Goal: Task Accomplishment & Management: Manage account settings

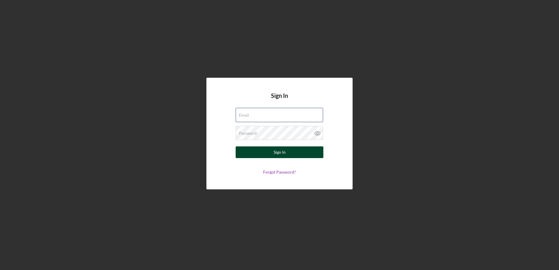
type input "[EMAIL_ADDRESS][DOMAIN_NAME]"
click at [297, 151] on button "Sign In" at bounding box center [280, 152] width 88 height 12
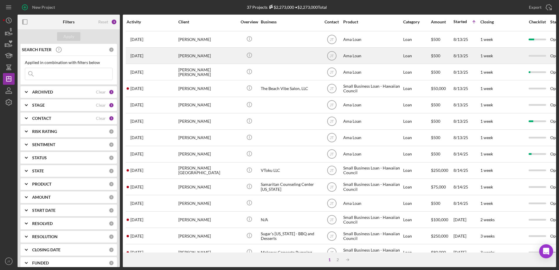
scroll to position [117, 0]
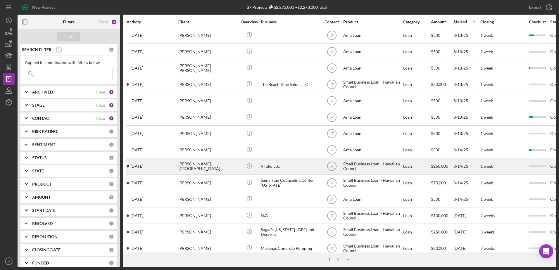
click at [222, 165] on div "[PERSON_NAME][GEOGRAPHIC_DATA]" at bounding box center [207, 166] width 58 height 15
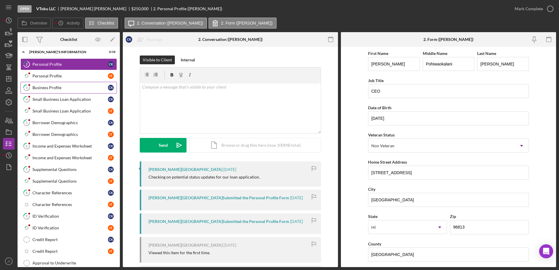
scroll to position [58, 0]
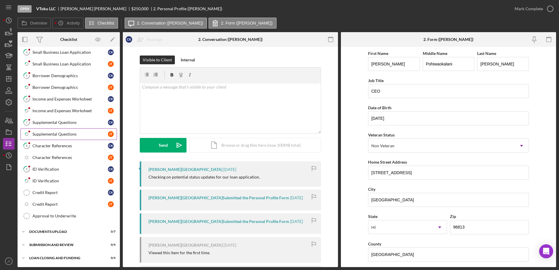
click at [79, 134] on div "Supplemental Questions" at bounding box center [69, 134] width 75 height 5
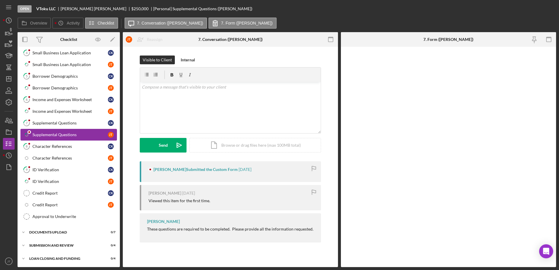
scroll to position [76, 0]
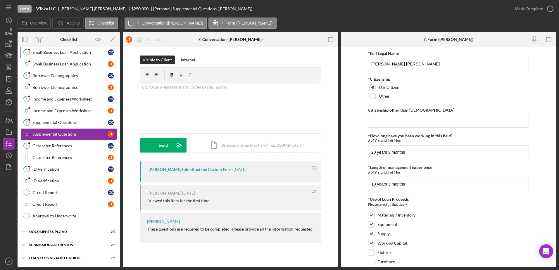
click at [84, 50] on div "Small Business Loan Application" at bounding box center [69, 52] width 75 height 5
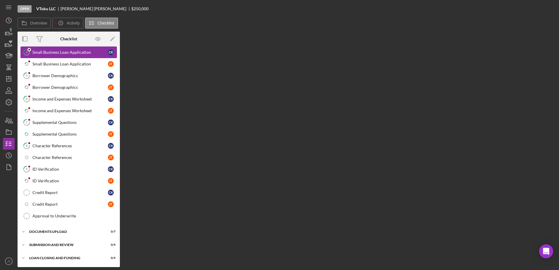
scroll to position [76, 0]
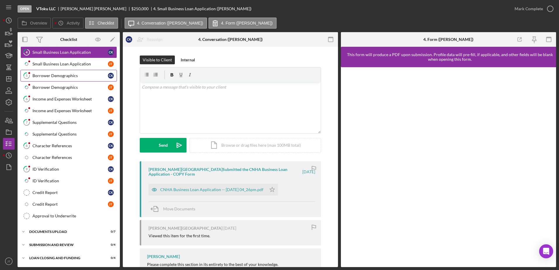
click at [88, 73] on div "Borrower Demographics" at bounding box center [69, 75] width 75 height 5
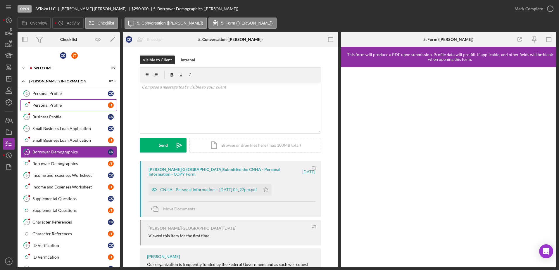
click at [85, 109] on link "Icon/Checklist Item Sub Partial Personal Profile [PERSON_NAME]" at bounding box center [68, 105] width 96 height 12
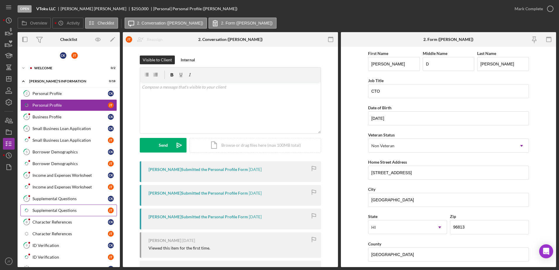
click at [84, 209] on div "Supplemental Questions" at bounding box center [69, 210] width 75 height 5
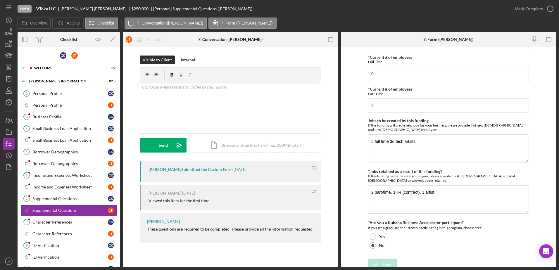
scroll to position [355, 0]
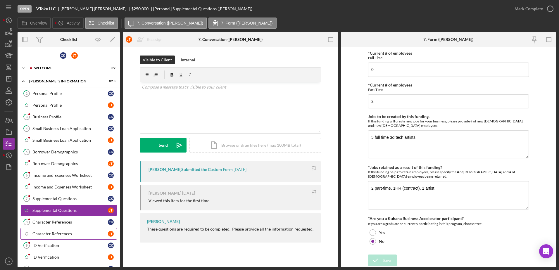
click at [63, 234] on div "Character References" at bounding box center [69, 234] width 75 height 5
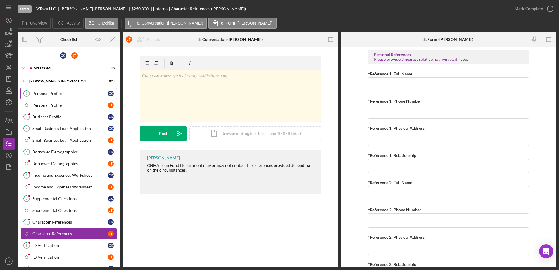
click at [80, 96] on div "Personal Profile" at bounding box center [69, 93] width 75 height 5
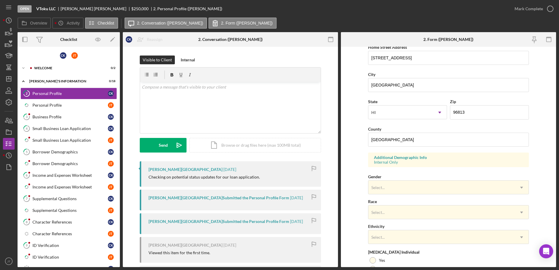
scroll to position [53, 0]
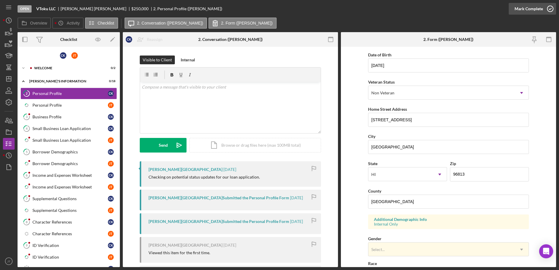
click at [550, 10] on icon "button" at bounding box center [550, 8] width 15 height 15
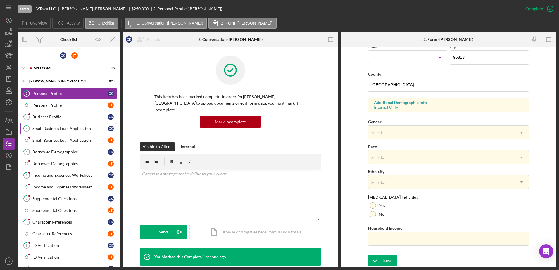
scroll to position [52, 0]
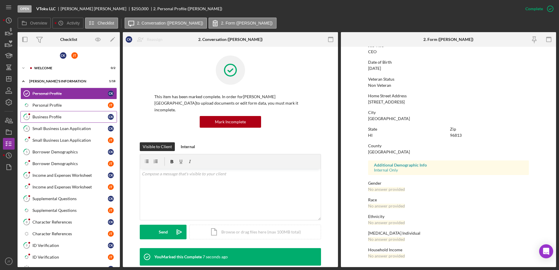
click at [69, 120] on link "3 Business Profile C K" at bounding box center [68, 117] width 96 height 12
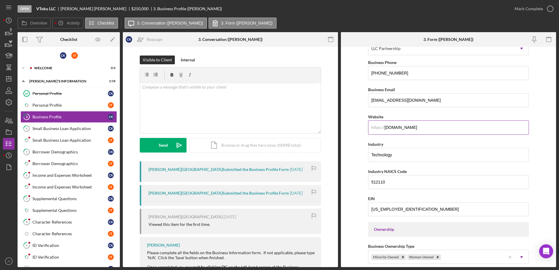
scroll to position [96, 0]
click at [548, 10] on icon "button" at bounding box center [550, 8] width 15 height 15
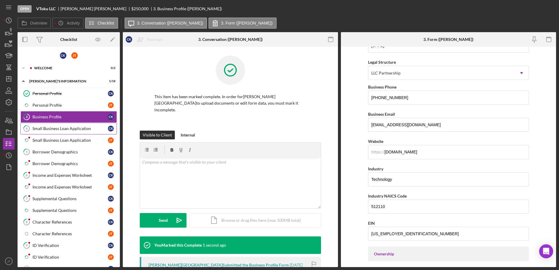
scroll to position [120, 0]
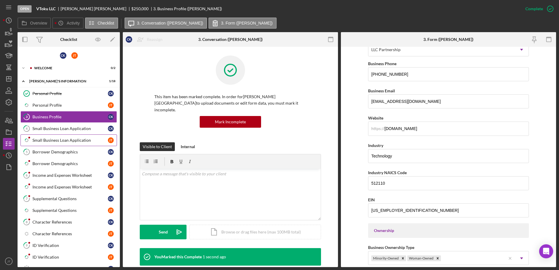
click at [82, 140] on div "Small Business Loan Application" at bounding box center [69, 140] width 75 height 5
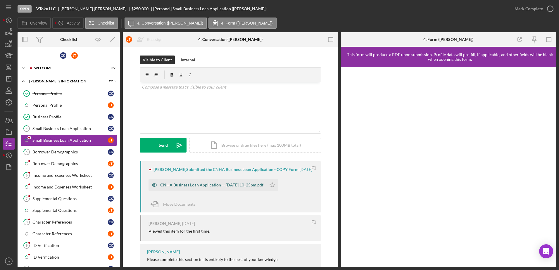
click at [230, 187] on div "CNHA Business Loan Application -- [DATE] 10_25pm.pdf" at bounding box center [211, 185] width 103 height 5
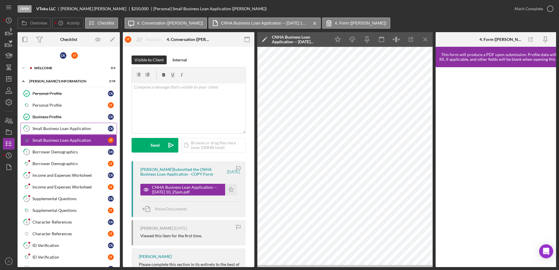
click at [92, 129] on div "Small Business Loan Application" at bounding box center [69, 128] width 75 height 5
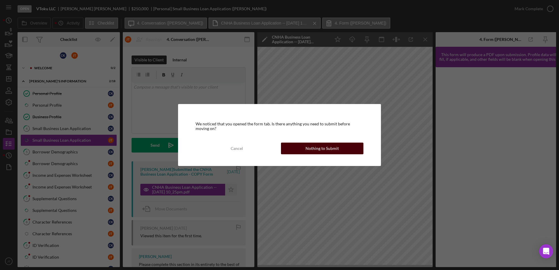
click at [300, 150] on button "Nothing to Submit" at bounding box center [322, 149] width 82 height 12
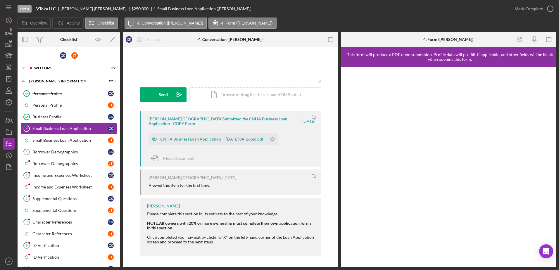
scroll to position [51, 0]
click at [261, 139] on div "CNHA Business Loan Application -- [DATE] 04_26pm.pdf" at bounding box center [211, 138] width 103 height 5
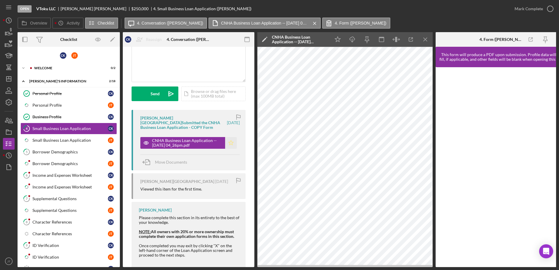
click at [231, 145] on icon "Icon/Star" at bounding box center [231, 143] width 12 height 12
click at [552, 9] on icon "button" at bounding box center [550, 8] width 15 height 15
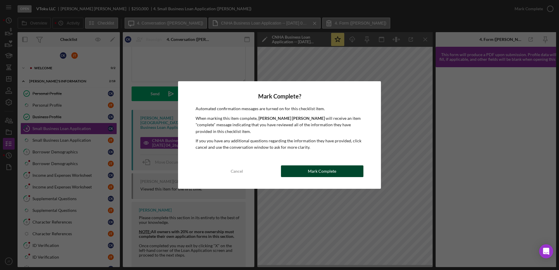
click at [334, 174] on div "Mark Complete" at bounding box center [322, 171] width 28 height 12
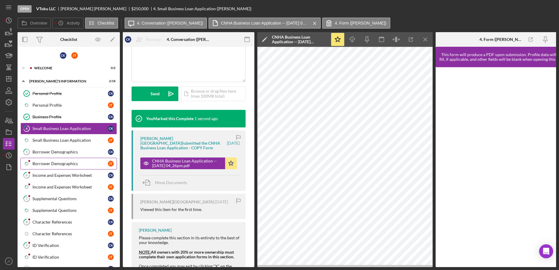
scroll to position [145, 0]
click at [88, 152] on div "Borrower Demographics" at bounding box center [69, 152] width 75 height 5
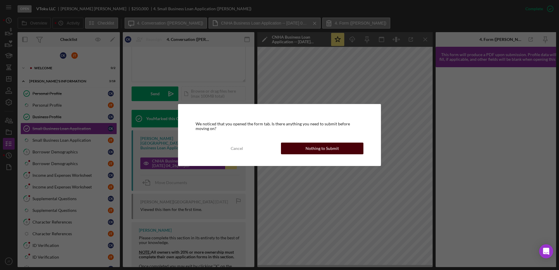
click at [337, 151] on div "Nothing to Submit" at bounding box center [322, 149] width 33 height 12
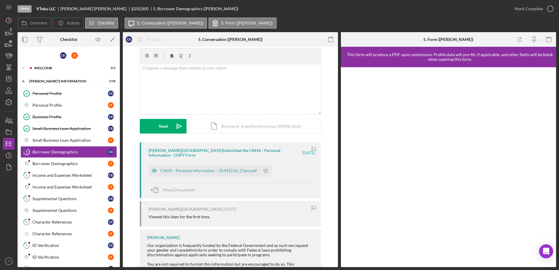
scroll to position [42, 0]
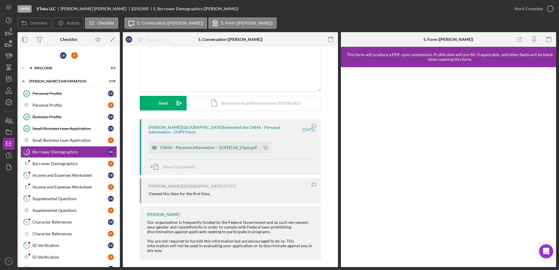
click at [239, 151] on div "CNHA - Personal Information -- [DATE] 04_27pm.pdf" at bounding box center [204, 148] width 111 height 12
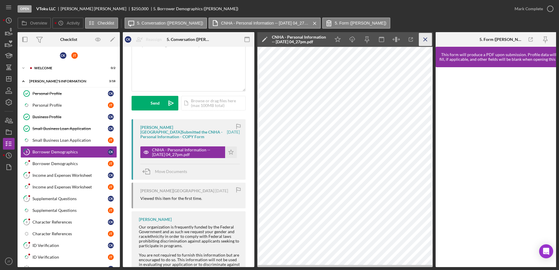
click at [425, 40] on icon "Icon/Menu Close" at bounding box center [425, 39] width 13 height 13
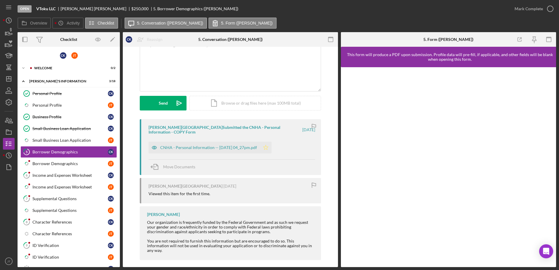
click at [268, 151] on icon "Icon/Star" at bounding box center [266, 148] width 12 height 12
click at [553, 9] on icon "button" at bounding box center [550, 8] width 15 height 15
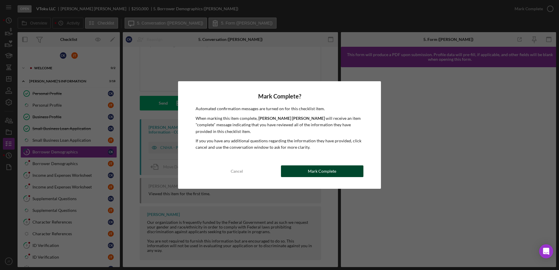
click at [317, 172] on div "Mark Complete" at bounding box center [322, 171] width 28 height 12
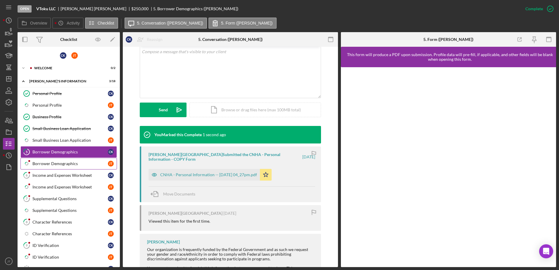
scroll to position [29, 0]
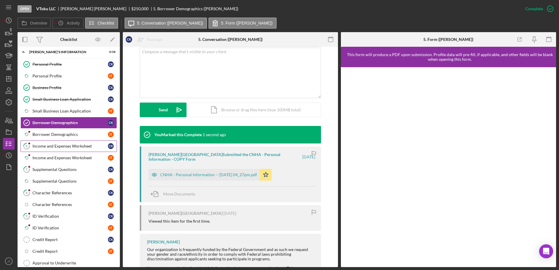
click at [82, 147] on div "Income and Expenses Worksheet" at bounding box center [69, 146] width 75 height 5
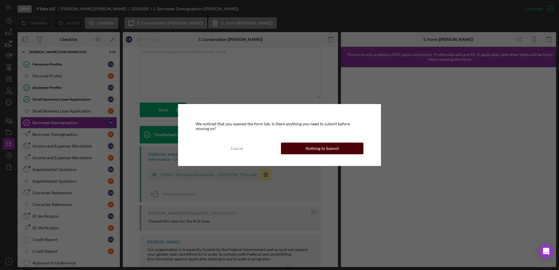
click at [312, 149] on div "Nothing to Submit" at bounding box center [322, 149] width 33 height 12
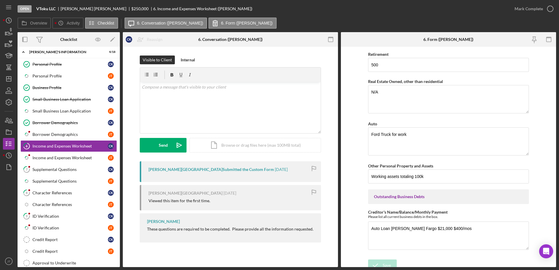
scroll to position [489, 0]
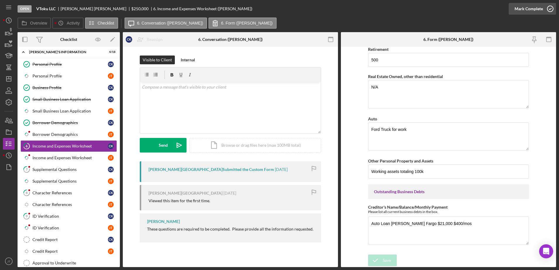
click at [551, 9] on icon "button" at bounding box center [550, 8] width 15 height 15
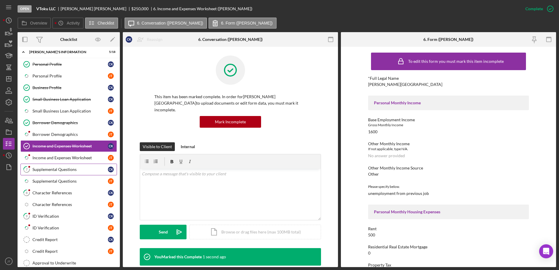
click at [71, 172] on div "Supplemental Questions" at bounding box center [69, 169] width 75 height 5
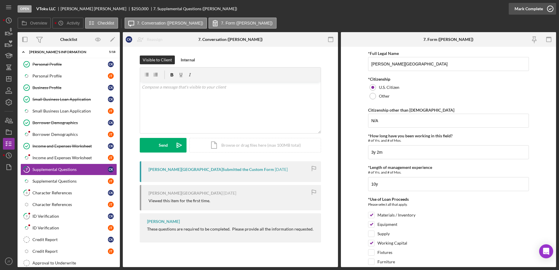
click at [547, 10] on icon "button" at bounding box center [550, 8] width 15 height 15
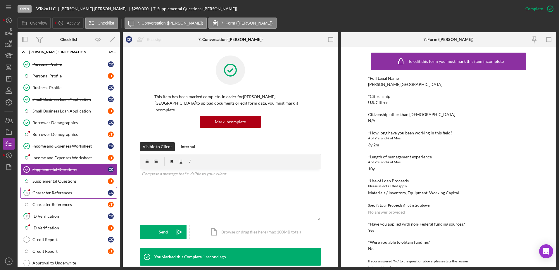
click at [57, 196] on link "8 Character References C K" at bounding box center [68, 193] width 96 height 12
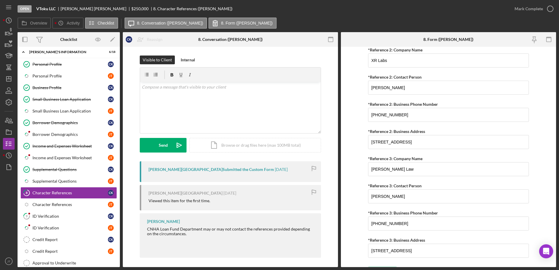
scroll to position [492, 0]
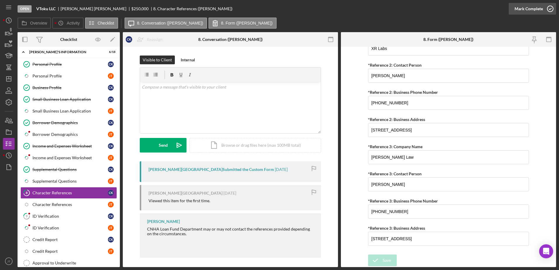
click at [548, 7] on icon "button" at bounding box center [550, 8] width 15 height 15
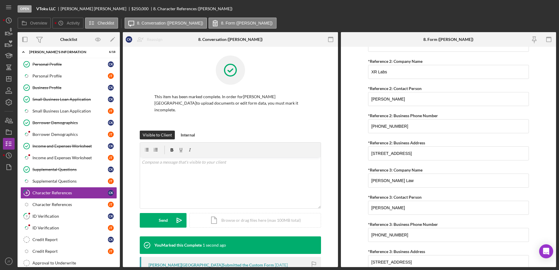
scroll to position [515, 0]
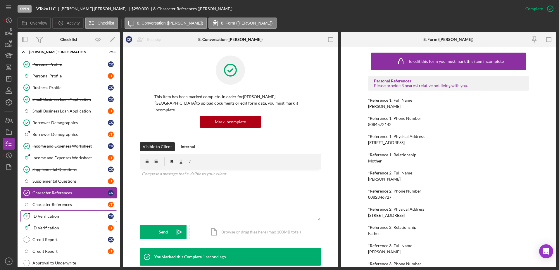
click at [100, 219] on link "9 ID Verification C K" at bounding box center [68, 217] width 96 height 12
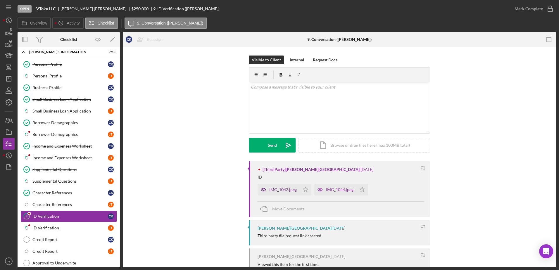
click at [285, 188] on div "IMG_1042.jpeg" at bounding box center [282, 189] width 27 height 5
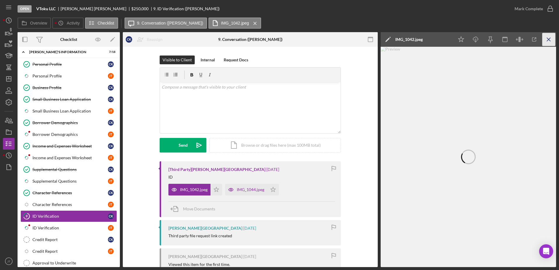
click at [549, 41] on icon "Icon/Menu Close" at bounding box center [548, 39] width 13 height 13
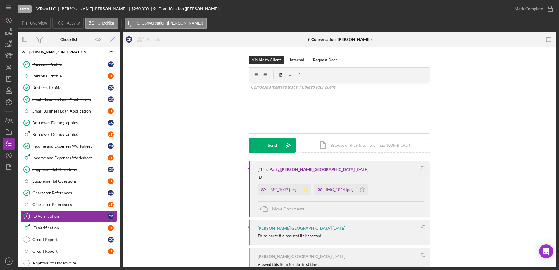
click at [305, 189] on icon "Icon/Star" at bounding box center [306, 190] width 12 height 12
click at [550, 9] on icon "button" at bounding box center [550, 8] width 15 height 15
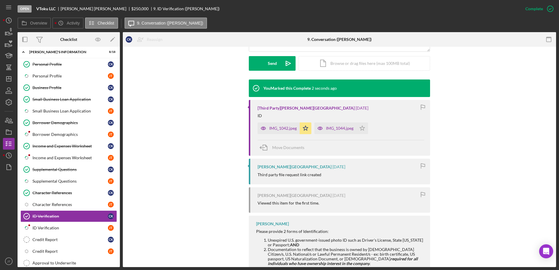
scroll to position [175, 0]
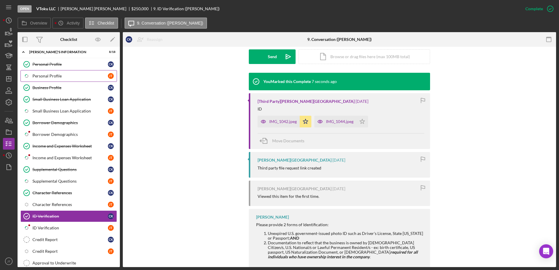
click at [96, 76] on div "Personal Profile" at bounding box center [69, 76] width 75 height 5
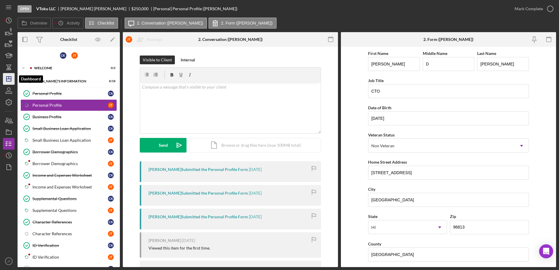
click at [7, 77] on polygon "button" at bounding box center [8, 79] width 5 height 5
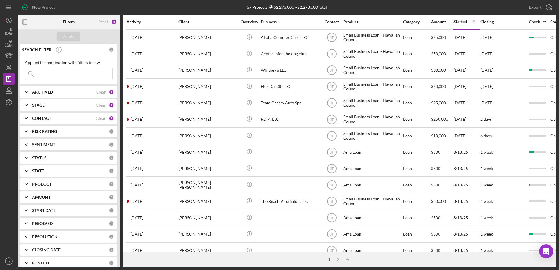
click at [73, 77] on input at bounding box center [68, 74] width 87 height 12
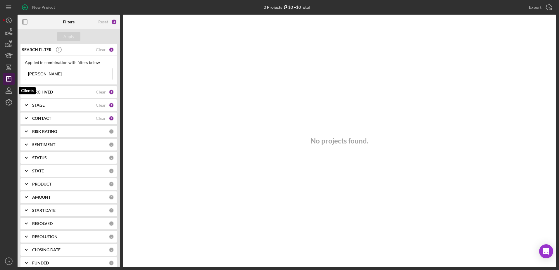
type input "[PERSON_NAME]"
click at [10, 81] on icon "Icon/Dashboard" at bounding box center [8, 79] width 15 height 15
click at [10, 78] on icon "Icon/Dashboard" at bounding box center [8, 79] width 15 height 15
drag, startPoint x: 64, startPoint y: 76, endPoint x: 13, endPoint y: 81, distance: 51.4
click at [13, 81] on div "New Project 0 Projects $0 • $0 Total Export Icon/Export Filters Reset 4 Apply S…" at bounding box center [279, 133] width 553 height 267
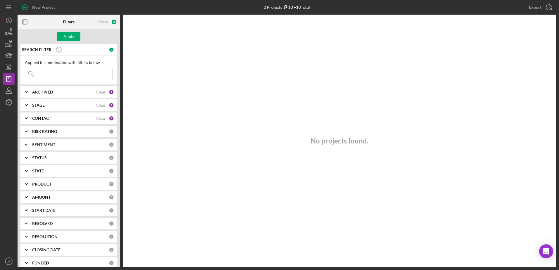
click at [70, 31] on div "Apply" at bounding box center [69, 36] width 102 height 15
click at [69, 35] on div "Apply" at bounding box center [68, 36] width 11 height 9
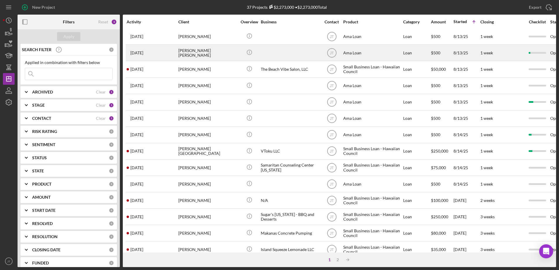
scroll to position [146, 0]
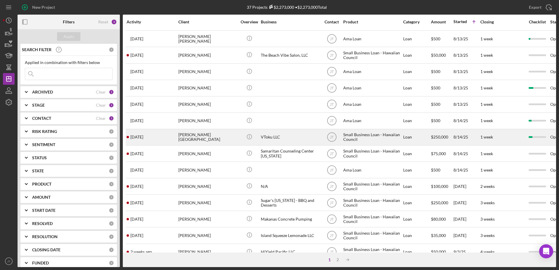
click at [192, 136] on div "[PERSON_NAME][GEOGRAPHIC_DATA]" at bounding box center [207, 137] width 58 height 15
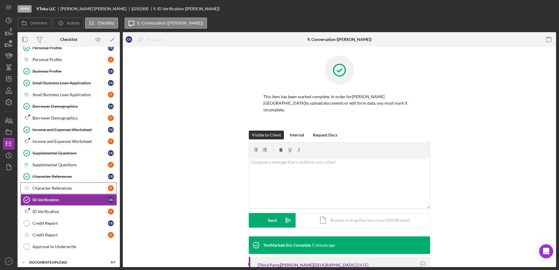
scroll to position [76, 0]
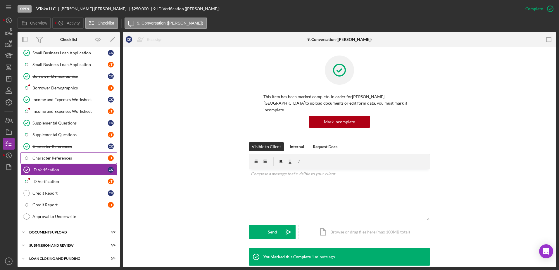
click at [49, 162] on link "Icon/Checklist Item Sub Internal Character References [PERSON_NAME]" at bounding box center [68, 158] width 96 height 12
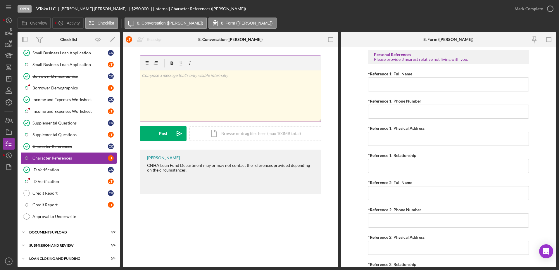
click at [181, 83] on div "v Color teal Color pink Remove color Add row above Add row below Add column bef…" at bounding box center [230, 95] width 181 height 51
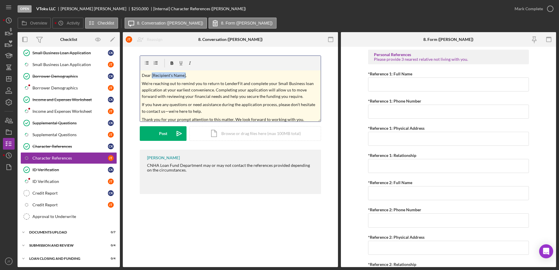
drag, startPoint x: 185, startPoint y: 75, endPoint x: 152, endPoint y: 78, distance: 33.2
click at [152, 78] on p "Dear [Recipient's Name]," at bounding box center [230, 75] width 177 height 6
drag, startPoint x: 265, startPoint y: 92, endPoint x: 236, endPoint y: 92, distance: 28.9
click at [236, 92] on p "We’re reaching out to remind you to return to LenderFit and complete your Small…" at bounding box center [230, 90] width 177 height 20
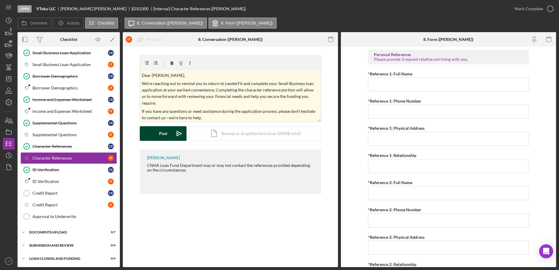
click at [162, 138] on div "Post" at bounding box center [163, 133] width 8 height 15
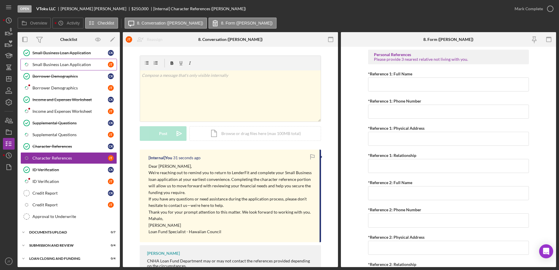
click at [83, 63] on div "Small Business Loan Application" at bounding box center [69, 64] width 75 height 5
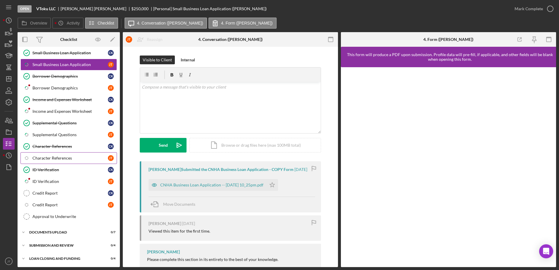
click at [77, 163] on link "Icon/Checklist Item Sub Internal Character References [PERSON_NAME]" at bounding box center [68, 158] width 96 height 12
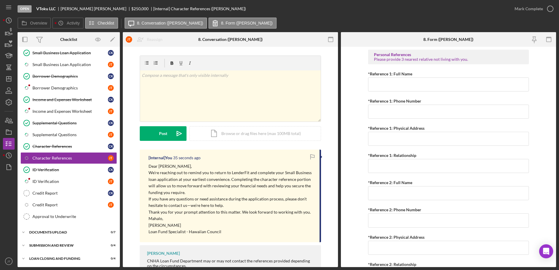
click at [149, 170] on p "We’re reaching out to remind you to return to LenderFit and complete your Small…" at bounding box center [231, 183] width 165 height 26
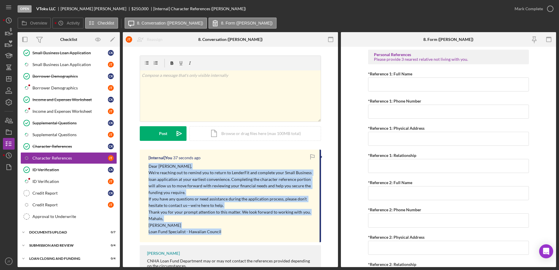
drag, startPoint x: 147, startPoint y: 167, endPoint x: 222, endPoint y: 239, distance: 103.8
click at [222, 239] on div "[Internal] You 37 seconds ago Dear [PERSON_NAME], We’re reaching out to remind …" at bounding box center [230, 196] width 181 height 93
drag, startPoint x: 222, startPoint y: 239, endPoint x: 202, endPoint y: 193, distance: 50.0
copy div "Dear [PERSON_NAME], We’re reaching out to remind you to return to LenderFit and…"
click at [70, 138] on link "Icon/Checklist Item Sub Partial Supplemental Questions [PERSON_NAME]" at bounding box center [68, 135] width 96 height 12
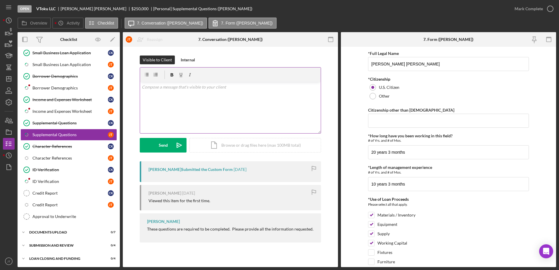
click at [164, 94] on div "v Color teal Color pink Remove color Add row above Add row below Add column bef…" at bounding box center [230, 107] width 181 height 51
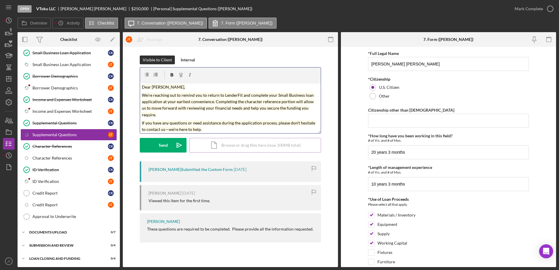
scroll to position [35, 0]
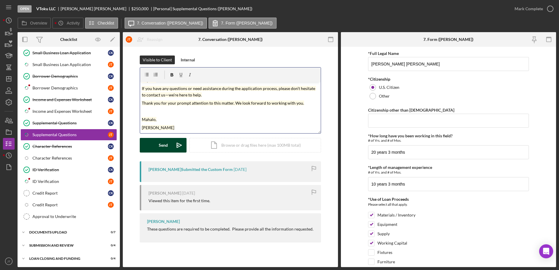
click at [162, 149] on div "Send" at bounding box center [163, 145] width 9 height 15
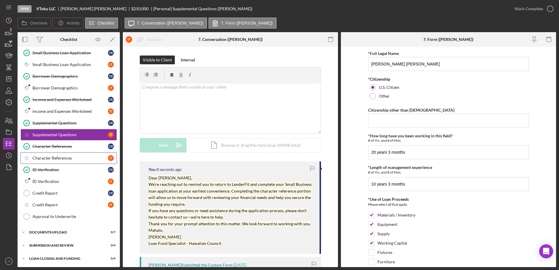
scroll to position [76, 0]
click at [76, 159] on div "Character References" at bounding box center [69, 157] width 75 height 5
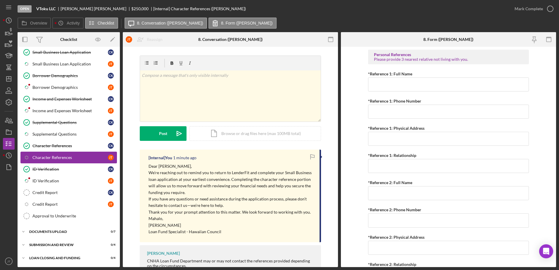
click at [70, 156] on div "Character References" at bounding box center [69, 157] width 75 height 5
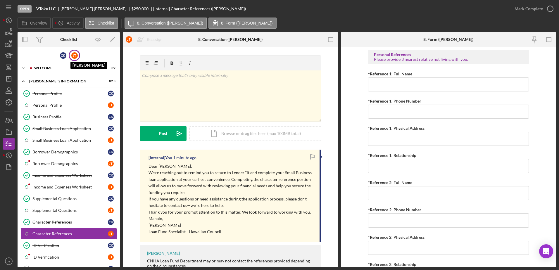
click at [75, 54] on div "[PERSON_NAME]" at bounding box center [74, 55] width 6 height 6
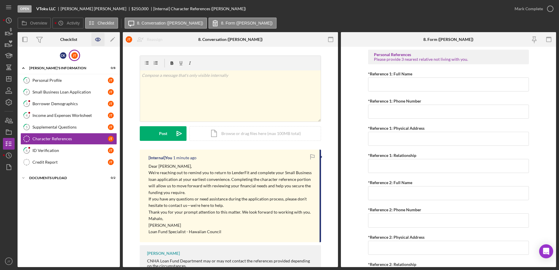
click at [99, 40] on icon "button" at bounding box center [98, 40] width 2 height 2
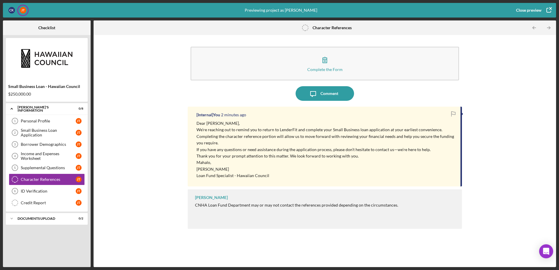
click at [550, 9] on icon "button" at bounding box center [548, 10] width 15 height 15
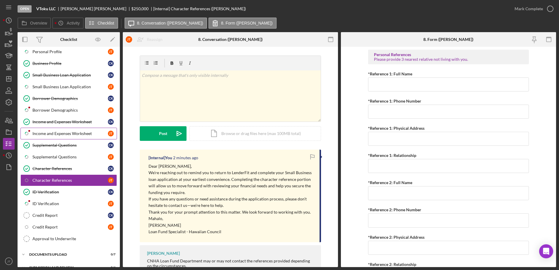
scroll to position [58, 0]
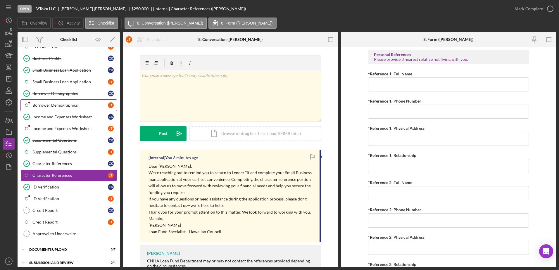
click at [87, 101] on link "Icon/Checklist Item Sub Partial Borrower Demographics [PERSON_NAME]" at bounding box center [68, 105] width 96 height 12
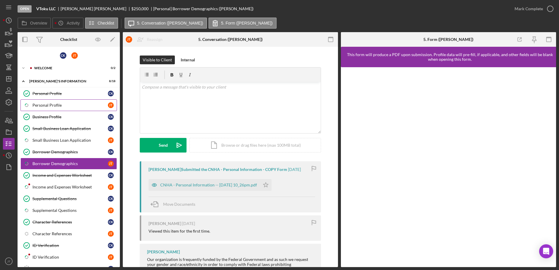
click at [68, 104] on div "Personal Profile" at bounding box center [69, 105] width 75 height 5
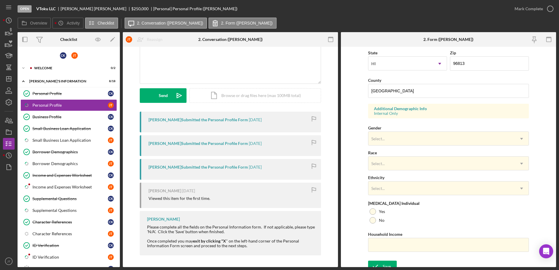
scroll to position [170, 0]
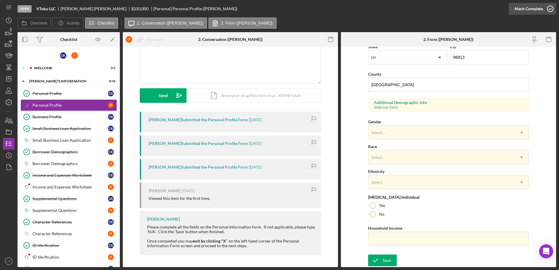
click at [552, 10] on icon "button" at bounding box center [550, 8] width 15 height 15
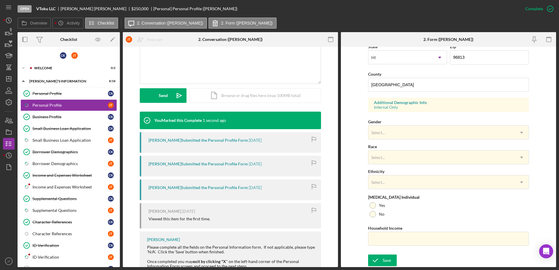
scroll to position [52, 0]
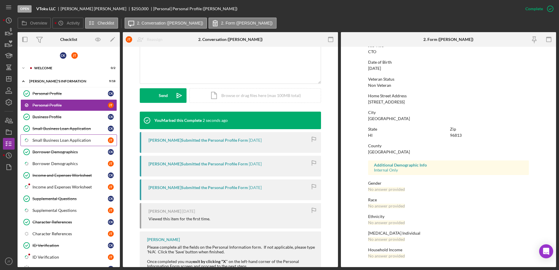
click at [91, 143] on link "Icon/Checklist Item Sub Partial Small Business Loan Application [PERSON_NAME]" at bounding box center [68, 140] width 96 height 12
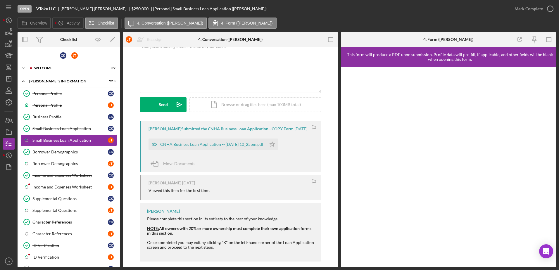
scroll to position [47, 0]
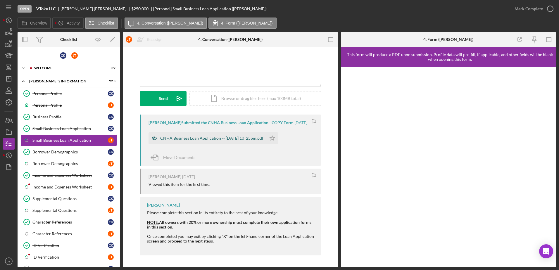
click at [227, 139] on div "CNHA Business Loan Application -- [DATE] 10_25pm.pdf" at bounding box center [211, 138] width 103 height 5
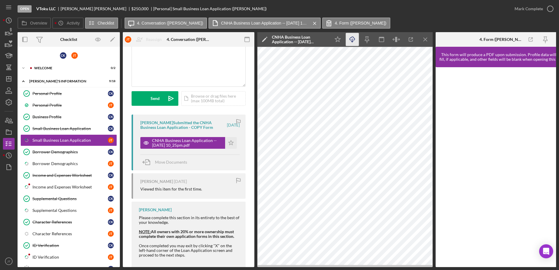
click at [353, 39] on icon "Icon/Download" at bounding box center [352, 39] width 13 height 13
click at [409, 16] on div "Open VToku LLC [PERSON_NAME][GEOGRAPHIC_DATA] $250,000 $250,000 [Personal] Smal…" at bounding box center [263, 9] width 491 height 18
click at [551, 5] on icon "button" at bounding box center [550, 8] width 15 height 15
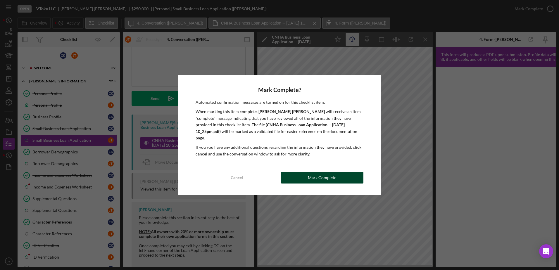
click at [308, 172] on button "Mark Complete" at bounding box center [322, 178] width 82 height 12
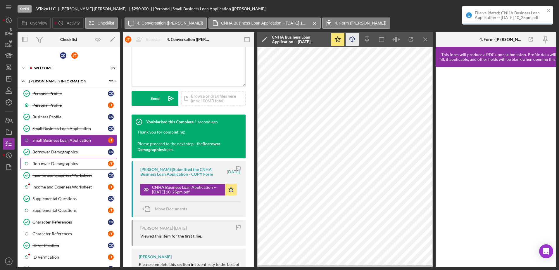
scroll to position [134, 0]
click at [63, 166] on link "Icon/Checklist Item Sub Partial Borrower Demographics [PERSON_NAME]" at bounding box center [68, 164] width 96 height 12
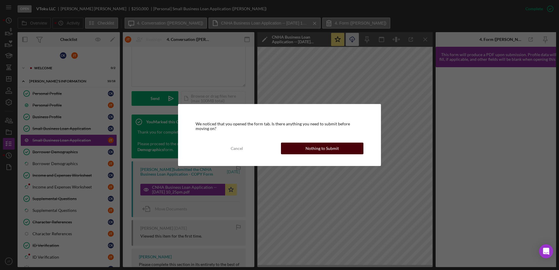
click at [332, 152] on div "Nothing to Submit" at bounding box center [322, 149] width 33 height 12
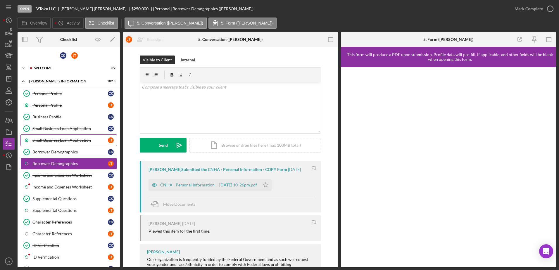
click at [94, 139] on div "Small Business Loan Application" at bounding box center [69, 140] width 75 height 5
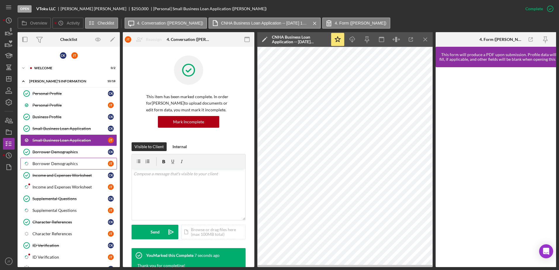
click at [78, 164] on div "Borrower Demographics" at bounding box center [69, 163] width 75 height 5
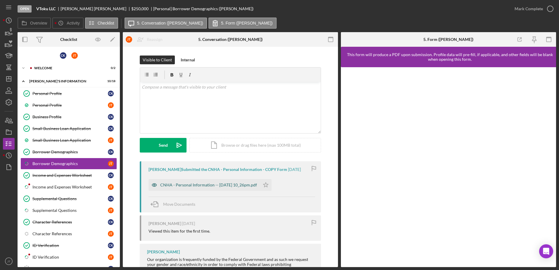
click at [227, 183] on div "CNHA - Personal Information -- [DATE] 10_26pm.pdf" at bounding box center [208, 185] width 97 height 5
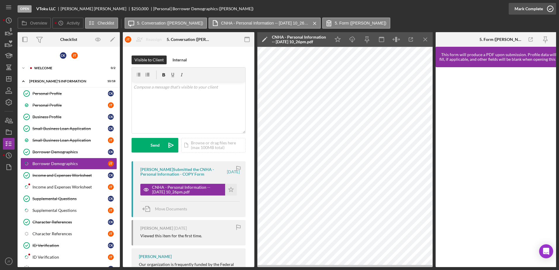
click at [548, 7] on icon "button" at bounding box center [550, 8] width 15 height 15
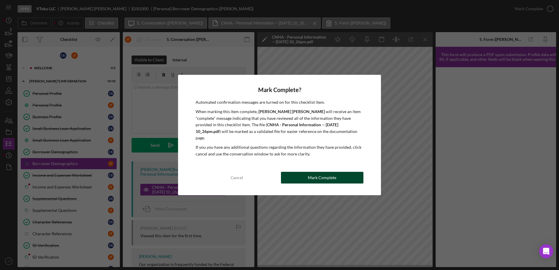
click at [323, 175] on div "Mark Complete" at bounding box center [322, 178] width 28 height 12
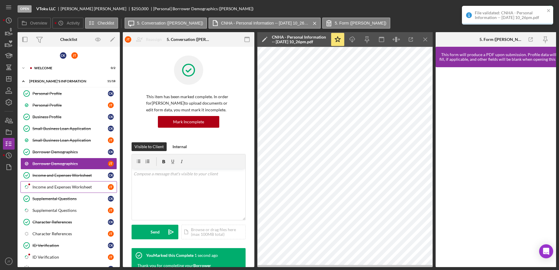
click at [85, 192] on link "Icon/Checklist Item Sub Partial Income and Expenses Worksheet [PERSON_NAME]" at bounding box center [68, 187] width 96 height 12
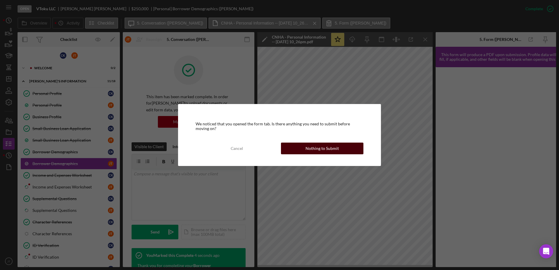
click at [309, 148] on div "Nothing to Submit" at bounding box center [322, 149] width 33 height 12
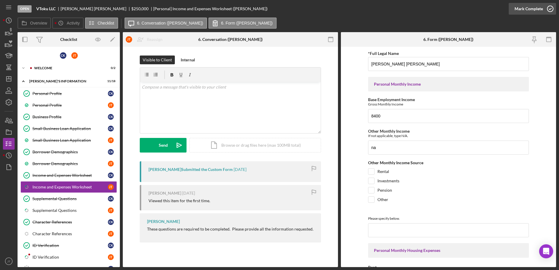
click at [552, 9] on icon "button" at bounding box center [550, 8] width 15 height 15
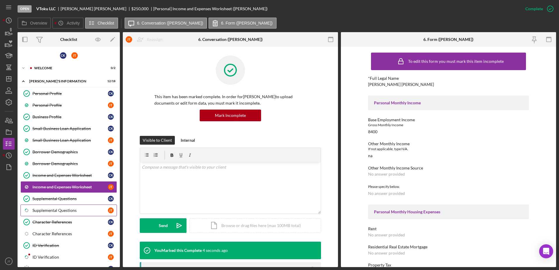
click at [78, 215] on link "Icon/Checklist Item Sub Partial Supplemental Questions [PERSON_NAME]" at bounding box center [68, 211] width 96 height 12
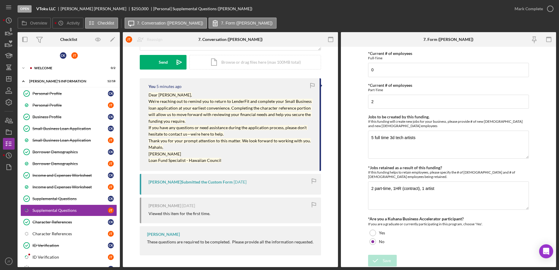
scroll to position [355, 0]
click at [550, 6] on icon "button" at bounding box center [550, 8] width 15 height 15
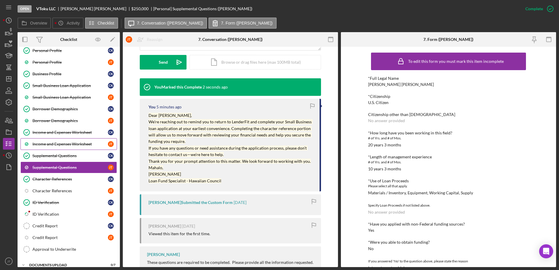
scroll to position [58, 0]
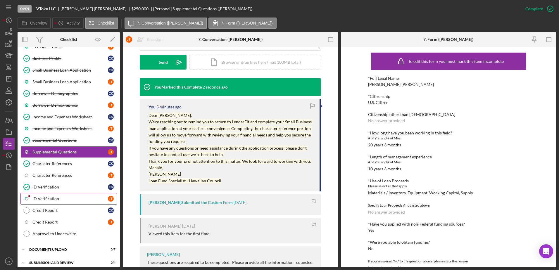
click at [84, 198] on div "ID Verification" at bounding box center [69, 198] width 75 height 5
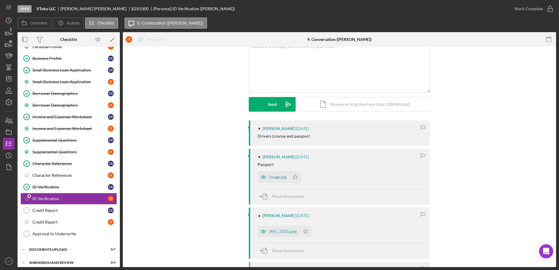
scroll to position [58, 0]
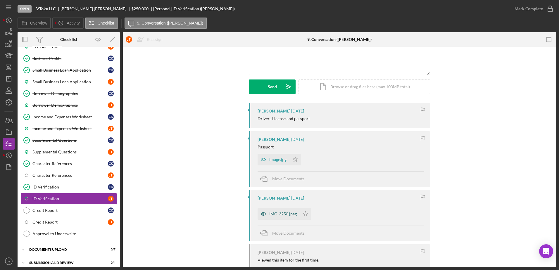
click at [287, 214] on div "IMG_3250.jpeg" at bounding box center [282, 214] width 27 height 5
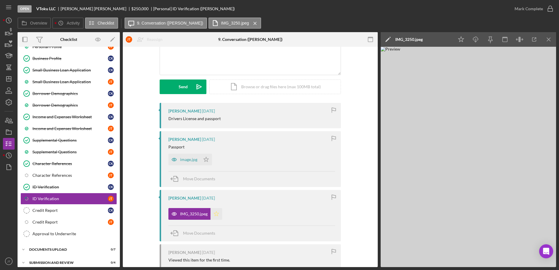
click at [215, 211] on polygon "button" at bounding box center [216, 213] width 5 height 5
click at [192, 159] on div "image.jpg" at bounding box center [188, 159] width 17 height 5
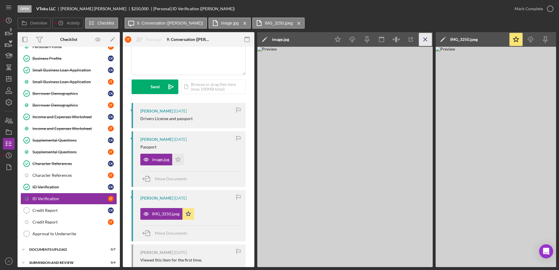
click at [427, 41] on icon "Icon/Menu Close" at bounding box center [425, 39] width 13 height 13
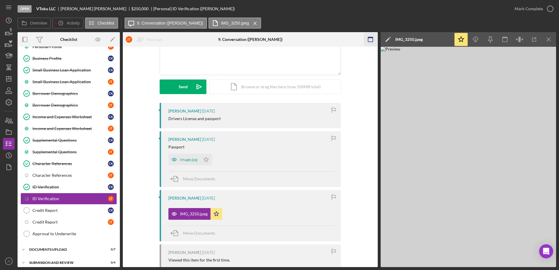
click at [548, 38] on icon "Icon/Menu Close" at bounding box center [548, 39] width 13 height 13
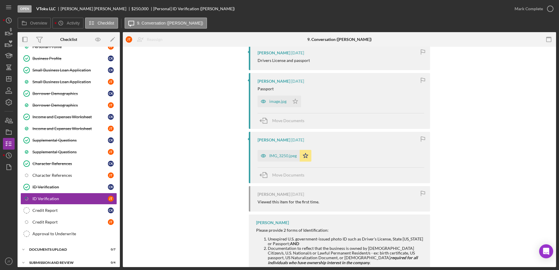
scroll to position [117, 0]
click at [548, 7] on icon "button" at bounding box center [550, 8] width 15 height 15
click at [484, 151] on div "You Marked this Complete 2 seconds ago [PERSON_NAME] [DATE] Drivers License and…" at bounding box center [340, 158] width 416 height 269
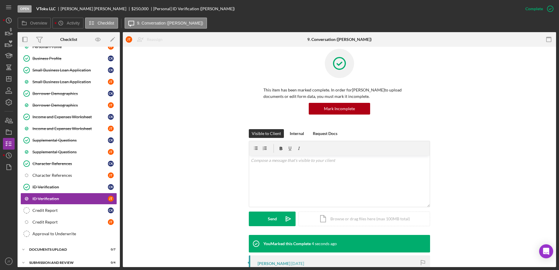
scroll to position [0, 0]
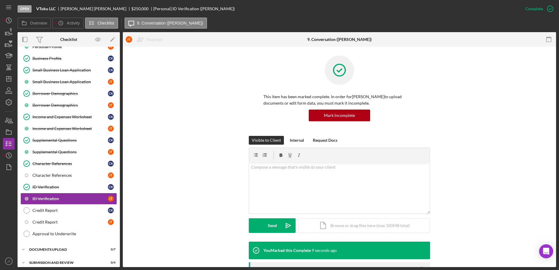
click at [496, 151] on div "Visible to Client Internal Request Docs v Color teal Color pink Remove color Ad…" at bounding box center [340, 189] width 416 height 106
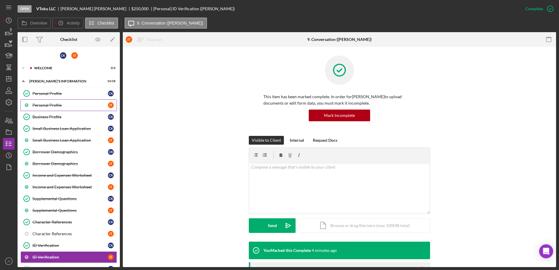
click at [72, 103] on div "Personal Profile" at bounding box center [69, 105] width 75 height 5
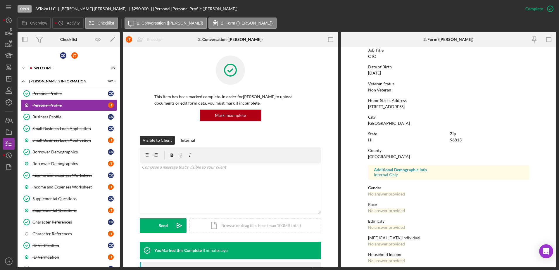
scroll to position [52, 0]
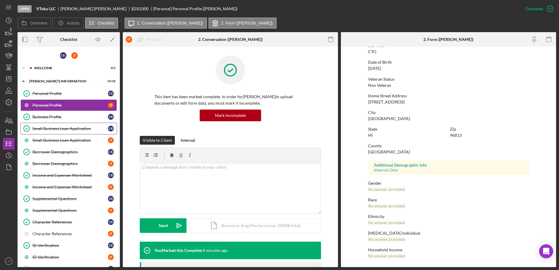
click at [79, 130] on div "Small Business Loan Application" at bounding box center [69, 128] width 75 height 5
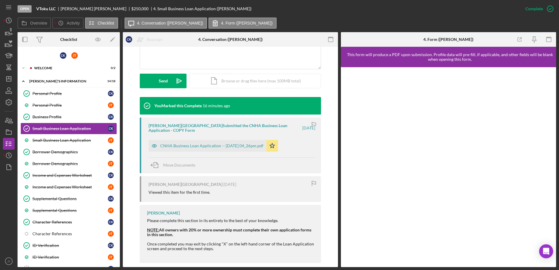
scroll to position [152, 0]
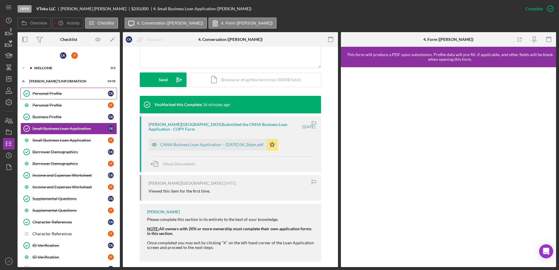
click at [85, 94] on div "Personal Profile" at bounding box center [69, 93] width 75 height 5
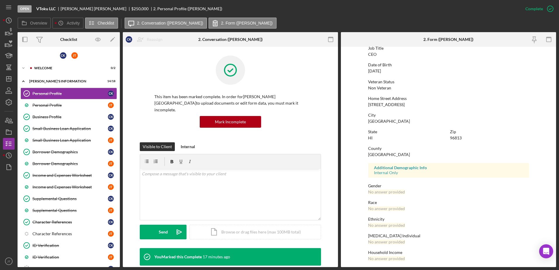
scroll to position [52, 0]
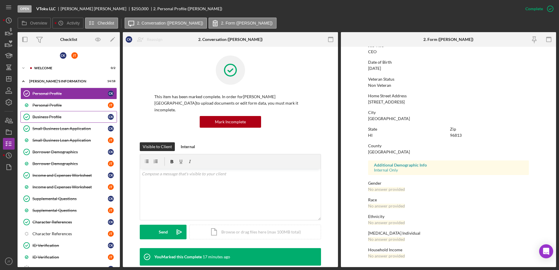
click at [84, 119] on div "Business Profile" at bounding box center [69, 117] width 75 height 5
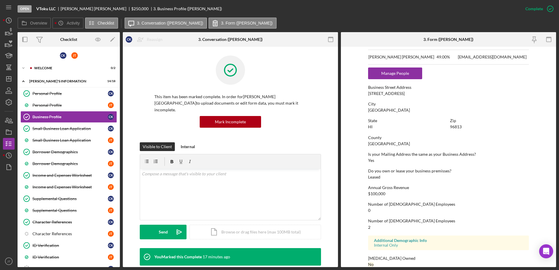
scroll to position [287, 0]
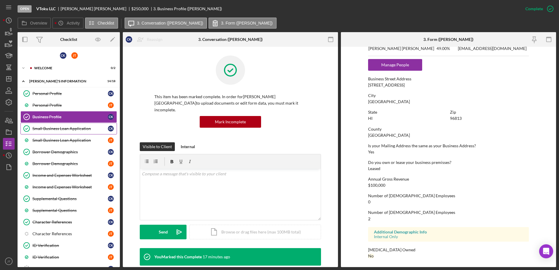
click at [68, 132] on link "Small Business Loan Application Small Business Loan Application C K" at bounding box center [68, 129] width 96 height 12
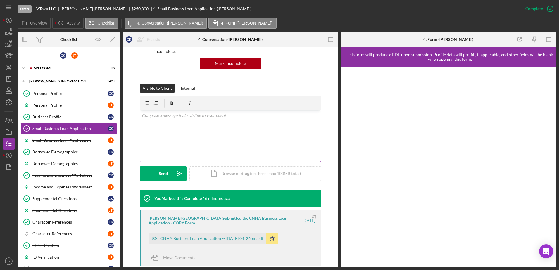
scroll to position [88, 0]
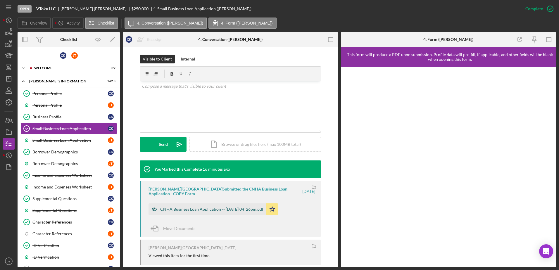
click at [232, 207] on div "CNHA Business Loan Application -- [DATE] 04_26pm.pdf" at bounding box center [211, 209] width 103 height 5
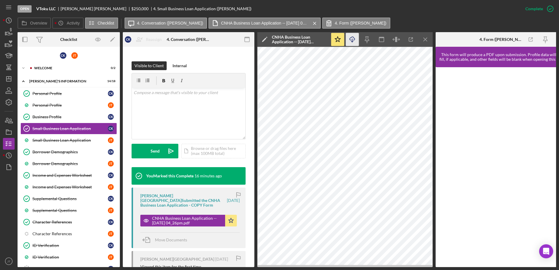
click at [353, 40] on icon "Icon/Download" at bounding box center [352, 39] width 13 height 13
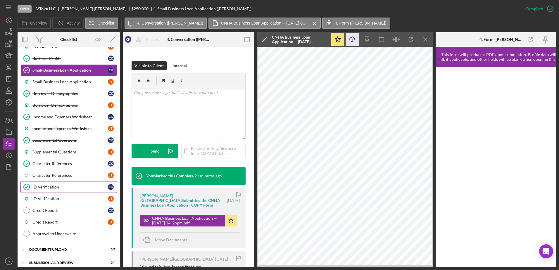
scroll to position [78, 0]
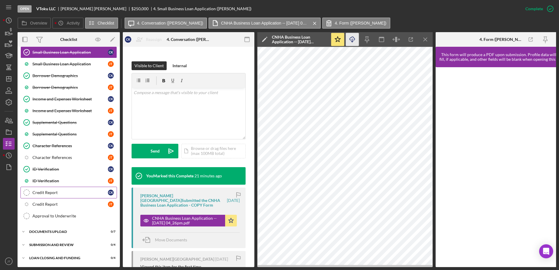
click at [74, 190] on div "Credit Report" at bounding box center [69, 192] width 75 height 5
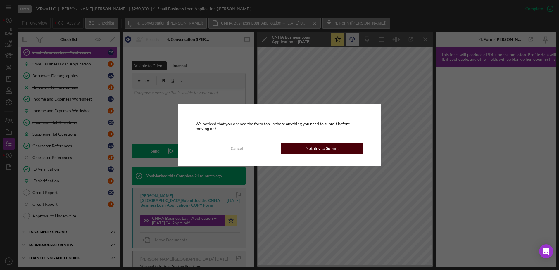
click at [320, 149] on div "Nothing to Submit" at bounding box center [322, 149] width 33 height 12
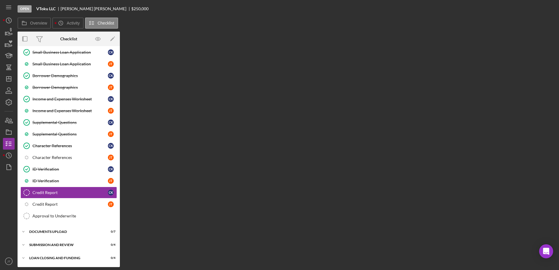
scroll to position [76, 0]
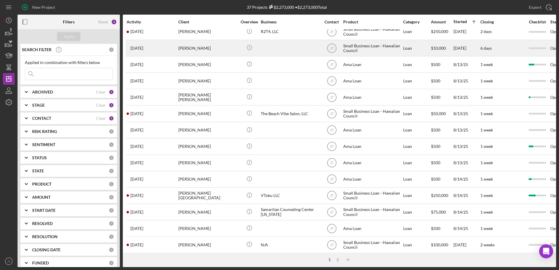
scroll to position [117, 0]
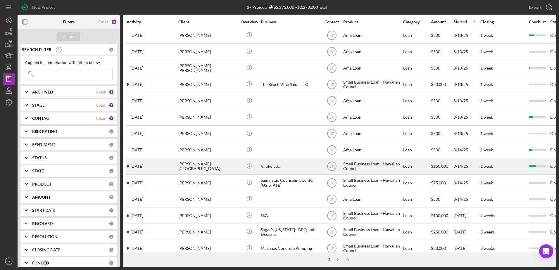
click at [215, 165] on div "[PERSON_NAME][GEOGRAPHIC_DATA]" at bounding box center [207, 166] width 58 height 15
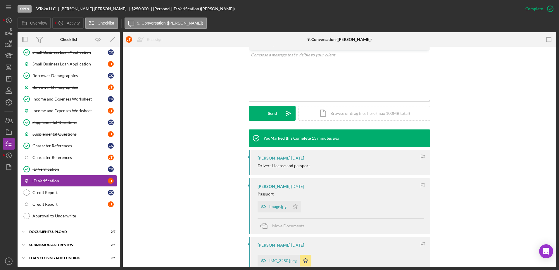
scroll to position [117, 0]
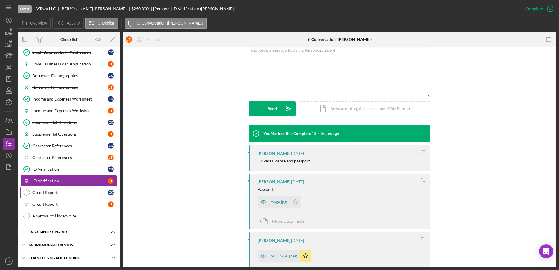
click at [61, 196] on link "Credit Report Credit Report C K" at bounding box center [68, 193] width 96 height 12
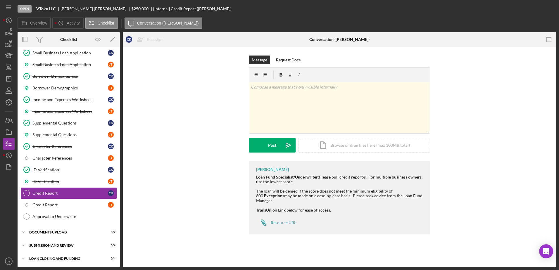
scroll to position [76, 0]
click at [72, 232] on div "DOCUMENTS UPLOAD" at bounding box center [70, 232] width 83 height 4
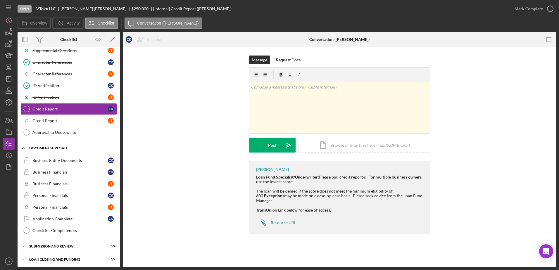
scroll to position [161, 0]
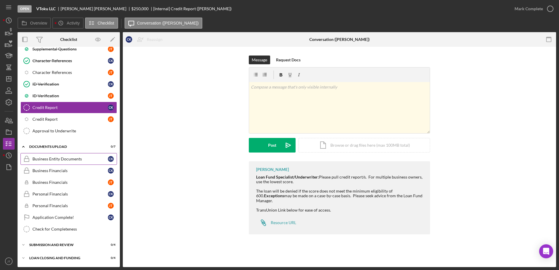
click at [55, 159] on div "Business Entity Documents" at bounding box center [69, 159] width 75 height 5
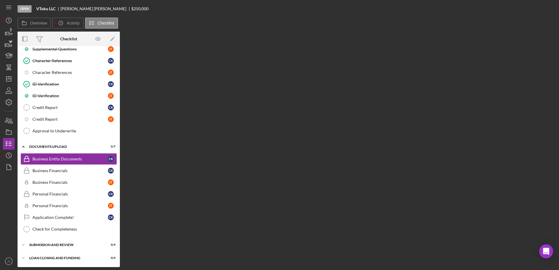
scroll to position [161, 0]
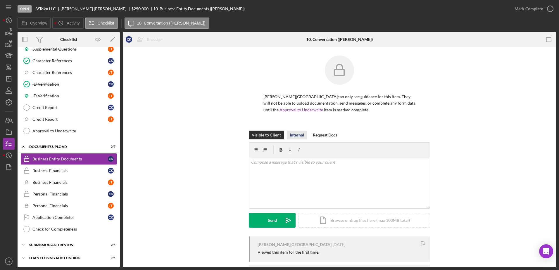
click at [297, 133] on div "Internal" at bounding box center [297, 135] width 14 height 9
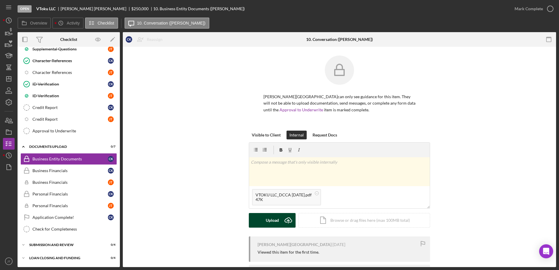
click at [263, 223] on button "Upload Icon/Upload" at bounding box center [272, 220] width 47 height 15
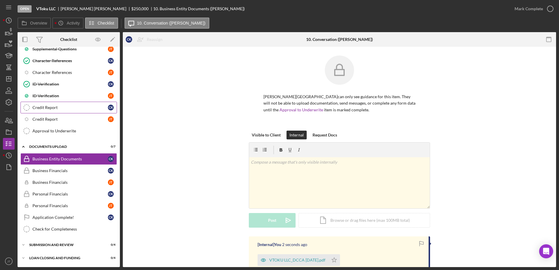
click at [68, 109] on div "Credit Report" at bounding box center [69, 107] width 75 height 5
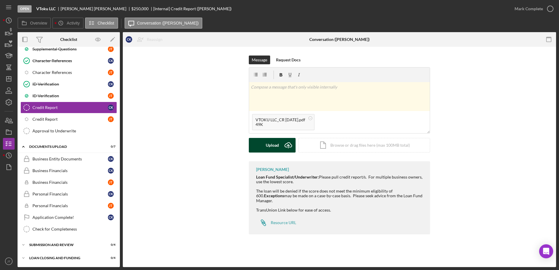
click at [265, 146] on button "Upload Icon/Upload" at bounding box center [272, 145] width 47 height 15
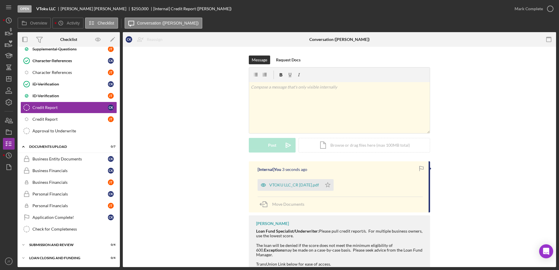
click at [168, 109] on div "Message Request Docs v Color teal Color pink Remove color Add row above Add row…" at bounding box center [340, 109] width 416 height 106
click at [551, 8] on icon "button" at bounding box center [550, 8] width 15 height 15
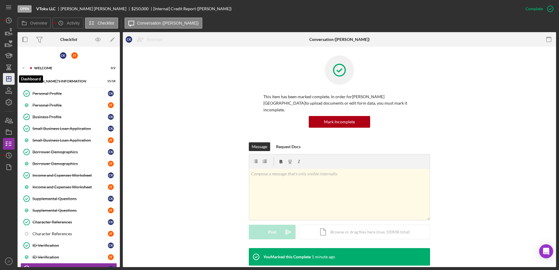
click at [11, 76] on icon "Icon/Dashboard" at bounding box center [8, 79] width 15 height 15
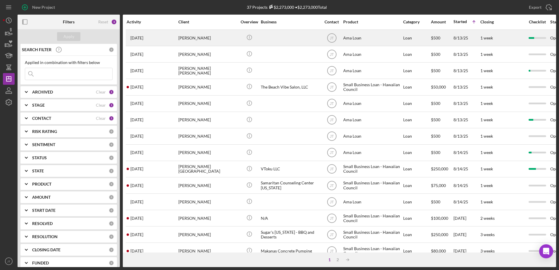
scroll to position [117, 0]
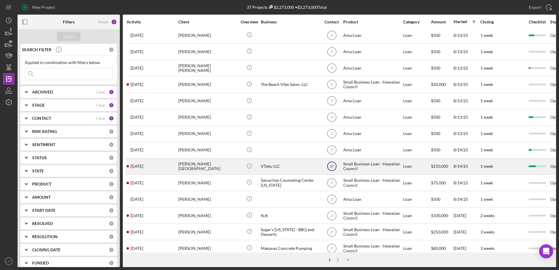
click at [334, 167] on icon "JT" at bounding box center [332, 166] width 15 height 15
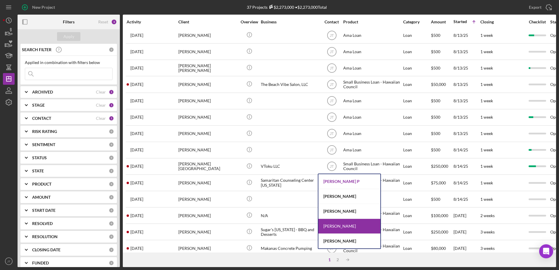
click at [351, 182] on div "Michiyo P" at bounding box center [349, 181] width 62 height 15
